Goal: Task Accomplishment & Management: Use online tool/utility

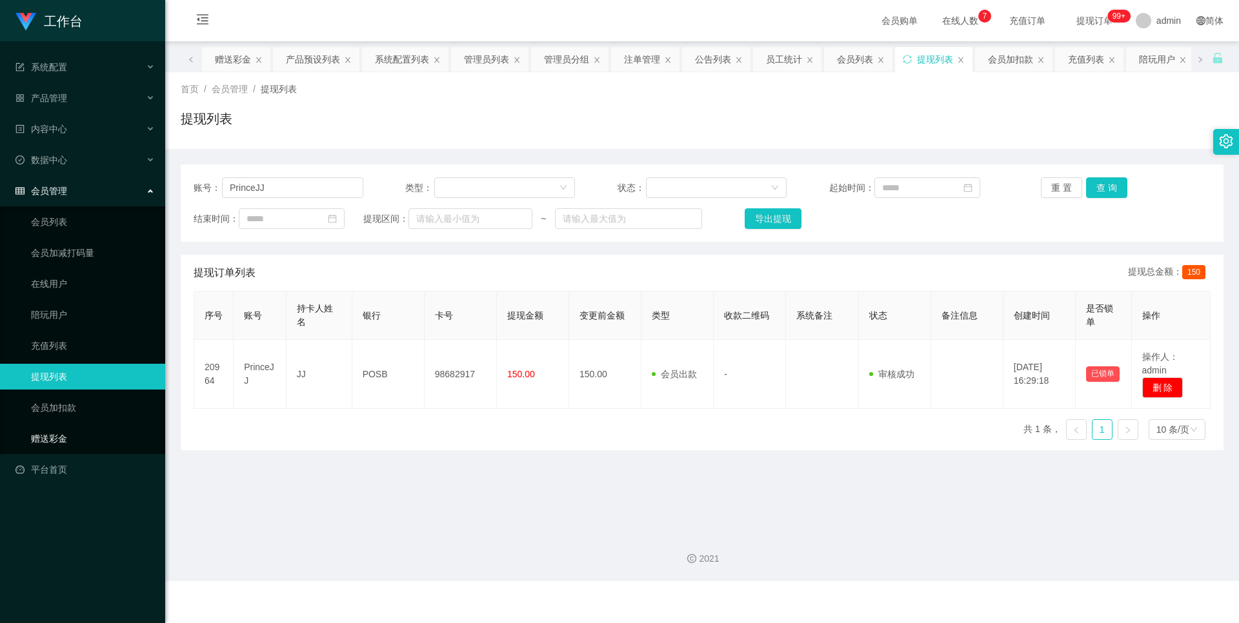
drag, startPoint x: 0, startPoint y: 0, endPoint x: 201, endPoint y: 256, distance: 325.3
click at [128, 441] on link "赠送彩金" at bounding box center [93, 439] width 124 height 26
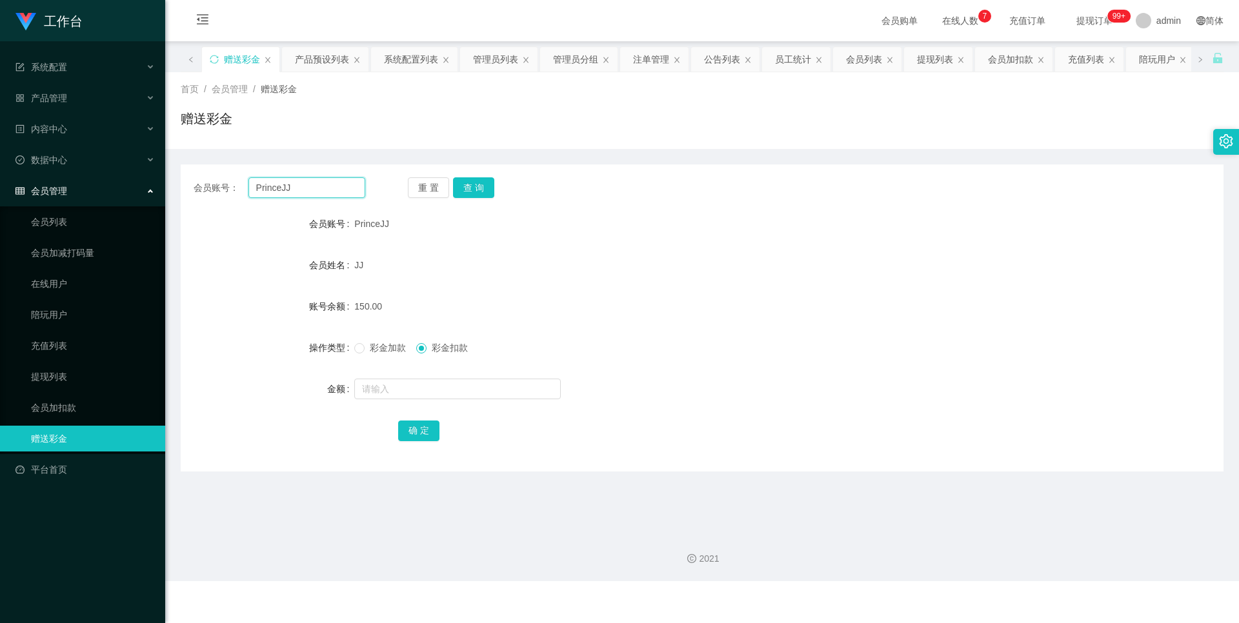
click at [291, 187] on input "PrinceJJ" at bounding box center [306, 187] width 117 height 21
paste input "89172171"
type input "89172171"
click at [466, 177] on button "查 询" at bounding box center [473, 187] width 41 height 21
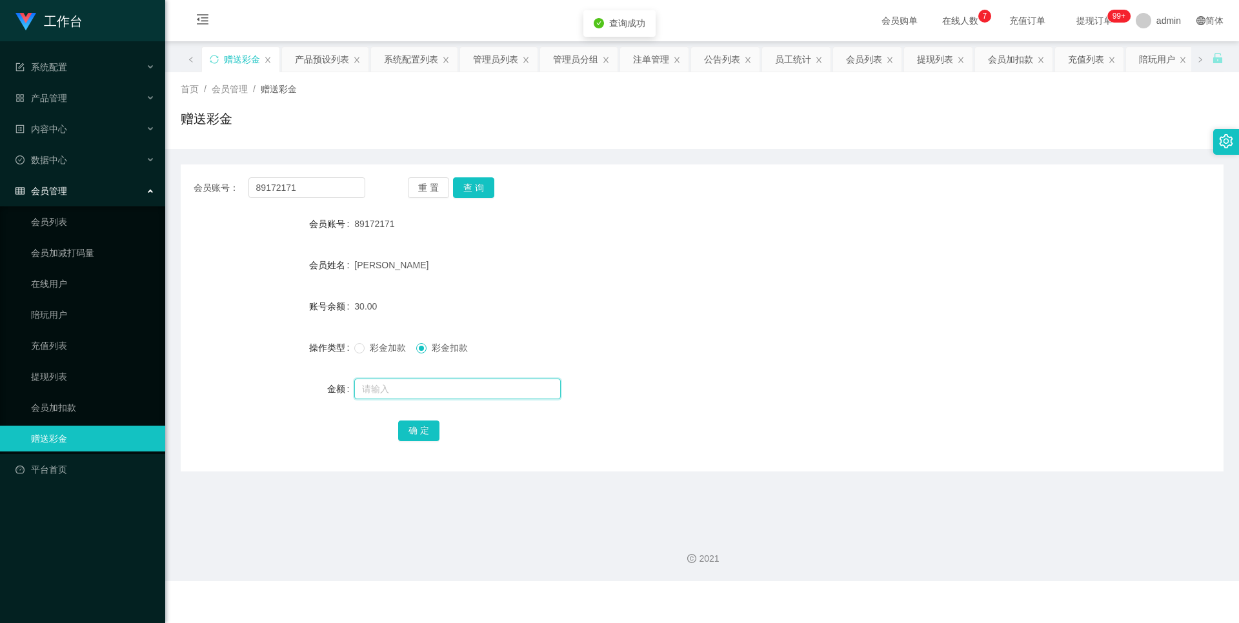
click at [392, 385] on input "text" at bounding box center [457, 389] width 206 height 21
type input "100"
click at [366, 352] on span "彩金加款" at bounding box center [388, 348] width 46 height 10
click at [412, 439] on button "确 定" at bounding box center [418, 431] width 41 height 21
drag, startPoint x: 401, startPoint y: 220, endPoint x: 349, endPoint y: 226, distance: 52.0
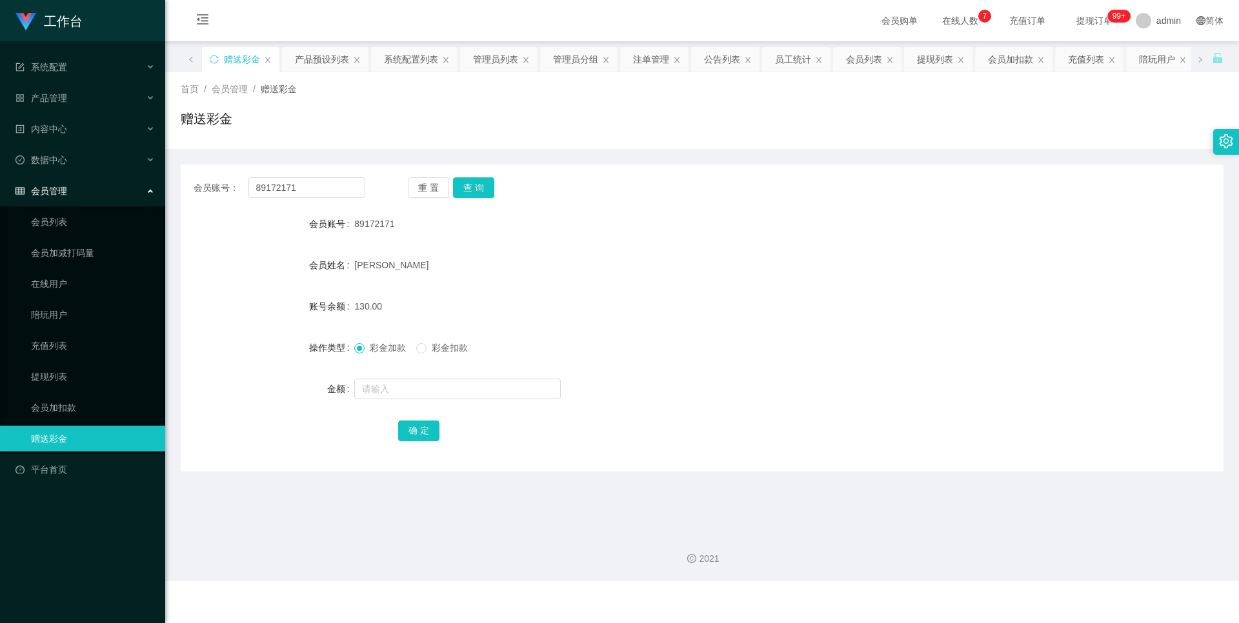
click at [349, 226] on div "会员账号 89172171" at bounding box center [702, 224] width 1043 height 26
copy div "会员账号 89172171"
click at [485, 190] on button "查 询" at bounding box center [473, 187] width 41 height 21
click at [414, 385] on input "text" at bounding box center [457, 389] width 206 height 21
type input "130"
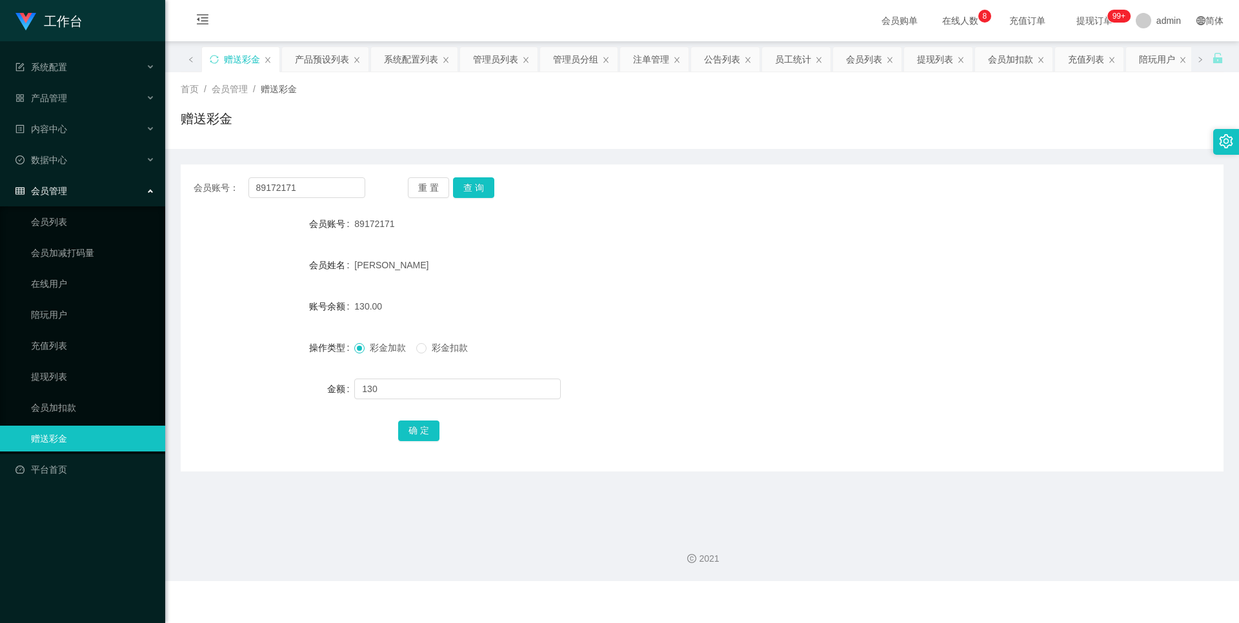
click at [421, 356] on div "彩金加款 彩金扣款" at bounding box center [658, 348] width 608 height 26
click at [423, 430] on button "确 定" at bounding box center [418, 431] width 41 height 21
